Goal: Find specific fact: Find specific fact

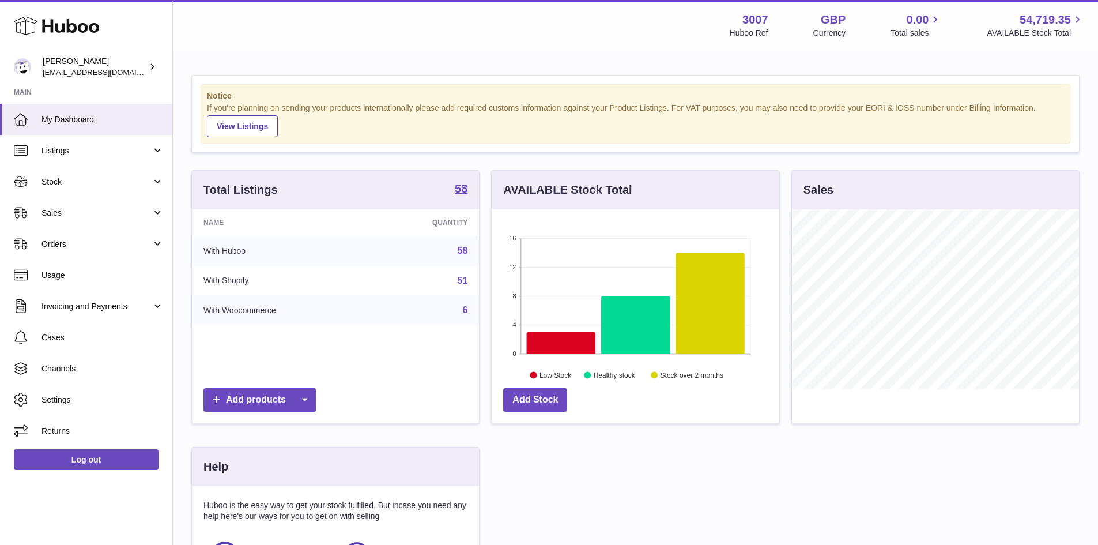
scroll to position [180, 288]
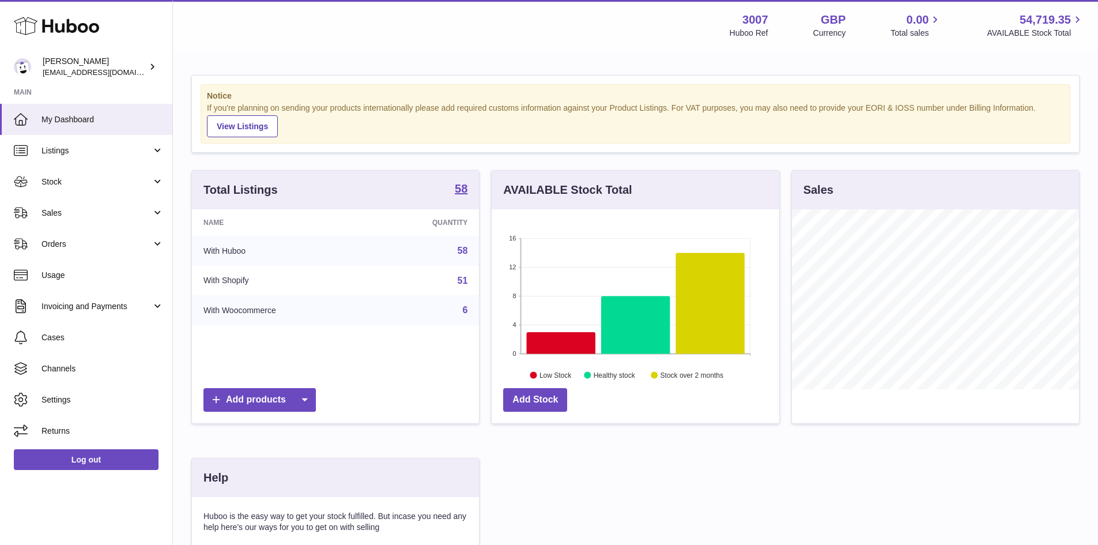
click at [464, 251] on link "58" at bounding box center [463, 251] width 10 height 10
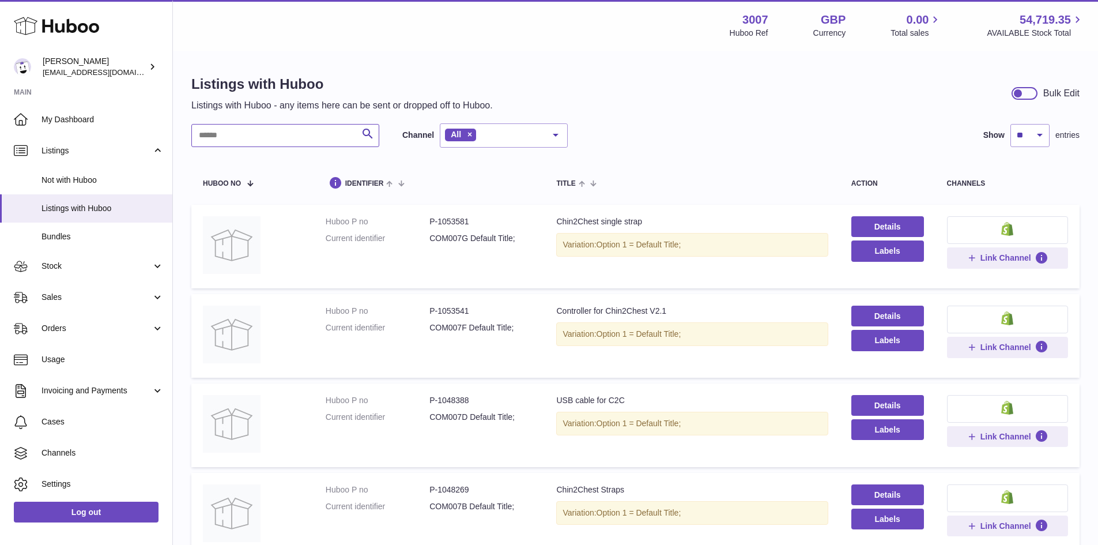
click at [286, 137] on input "text" at bounding box center [285, 135] width 188 height 23
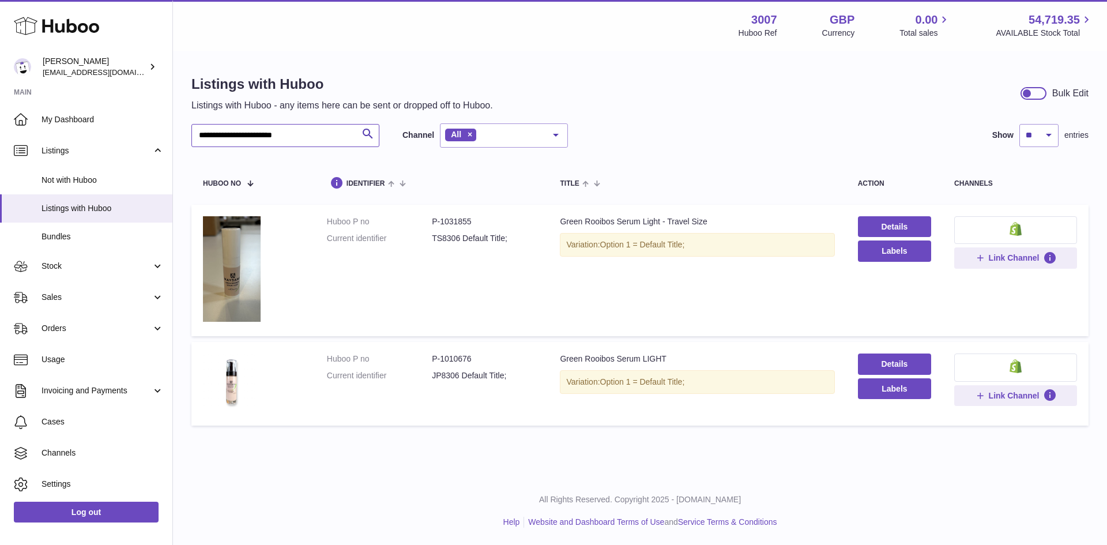
type input "**********"
click at [461, 357] on dd "P-1010676" at bounding box center [484, 358] width 105 height 11
copy dd "1010676"
